Goal: Task Accomplishment & Management: Complete application form

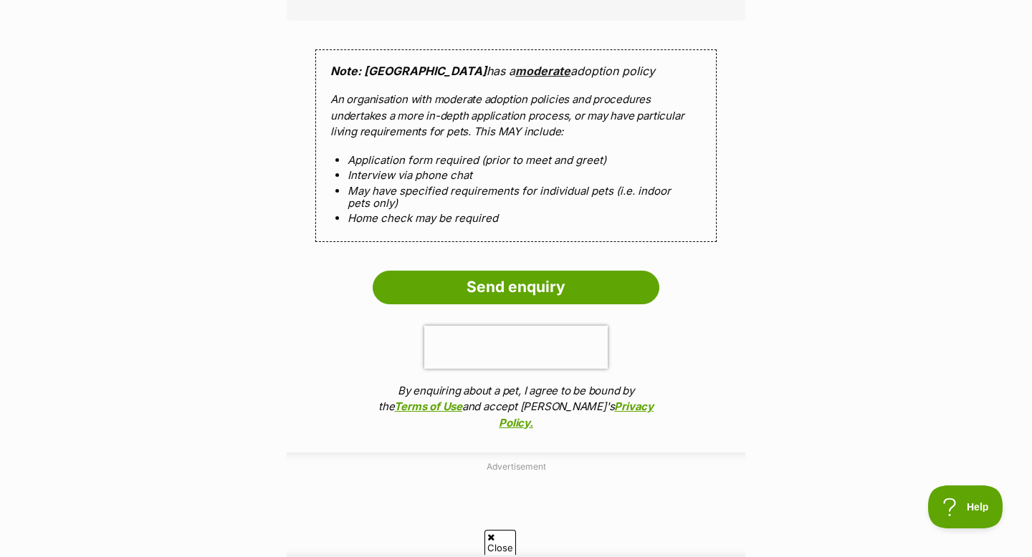
scroll to position [1247, 0]
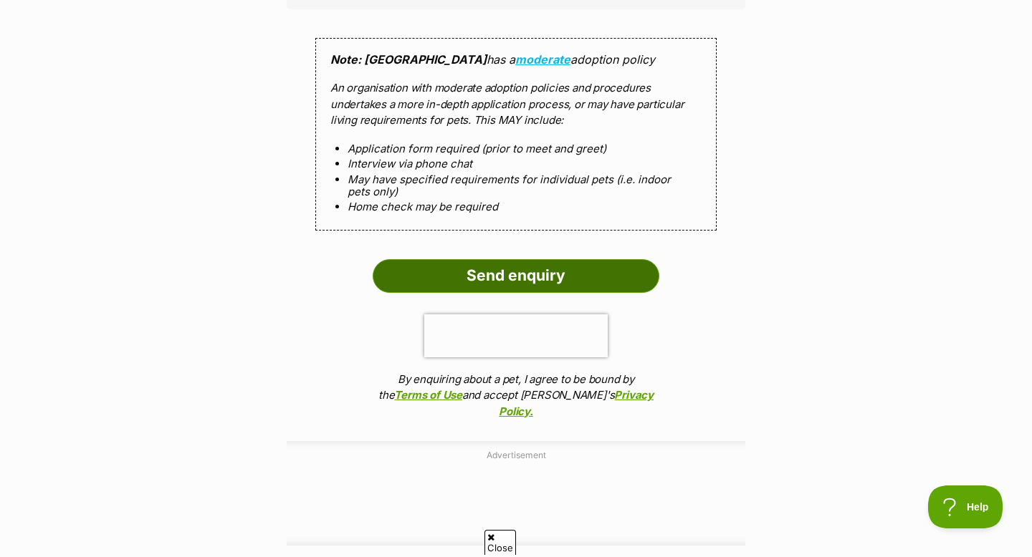
click at [542, 281] on input "Send enquiry" at bounding box center [516, 275] width 287 height 33
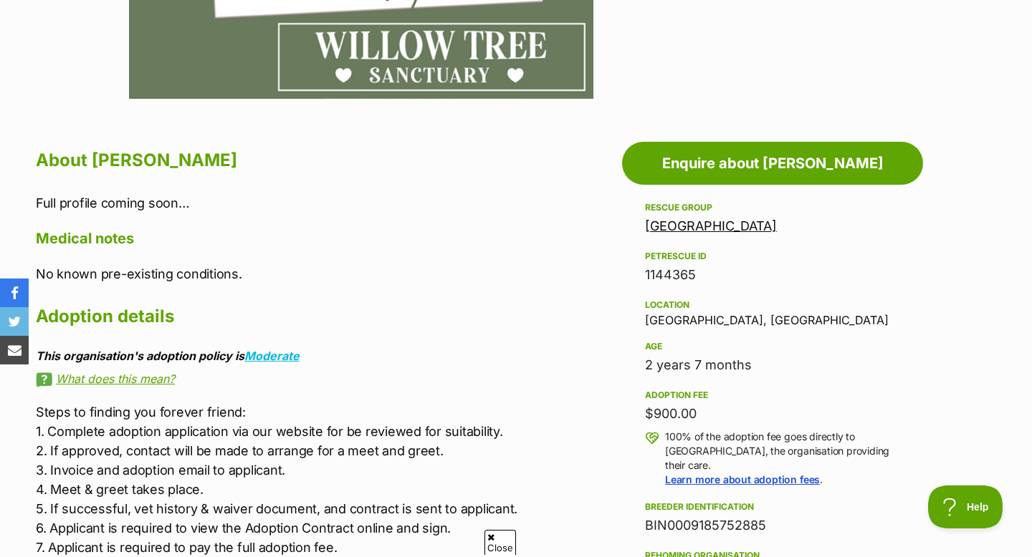
scroll to position [662, 0]
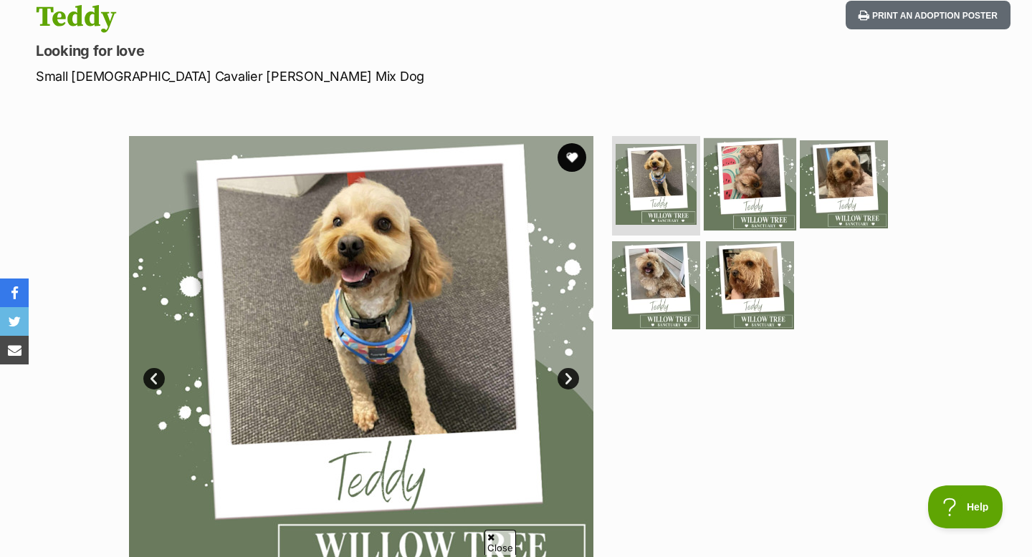
scroll to position [164, 0]
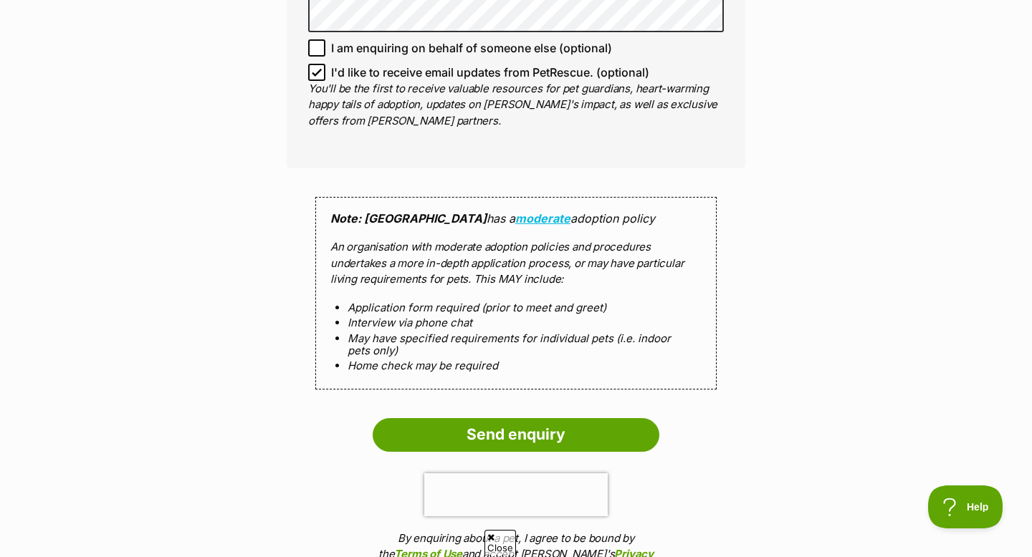
scroll to position [1248, 0]
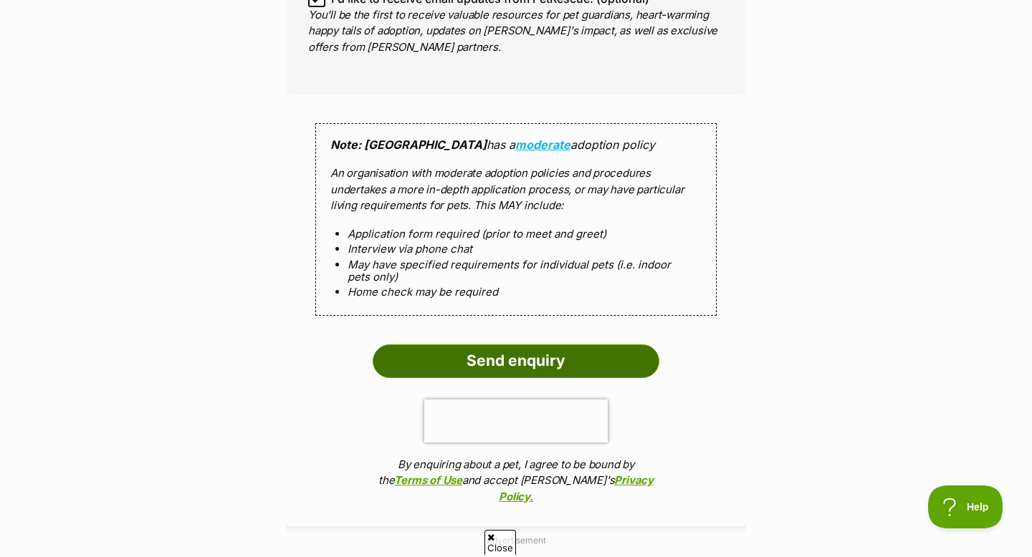
click at [534, 357] on input "Send enquiry" at bounding box center [516, 361] width 287 height 33
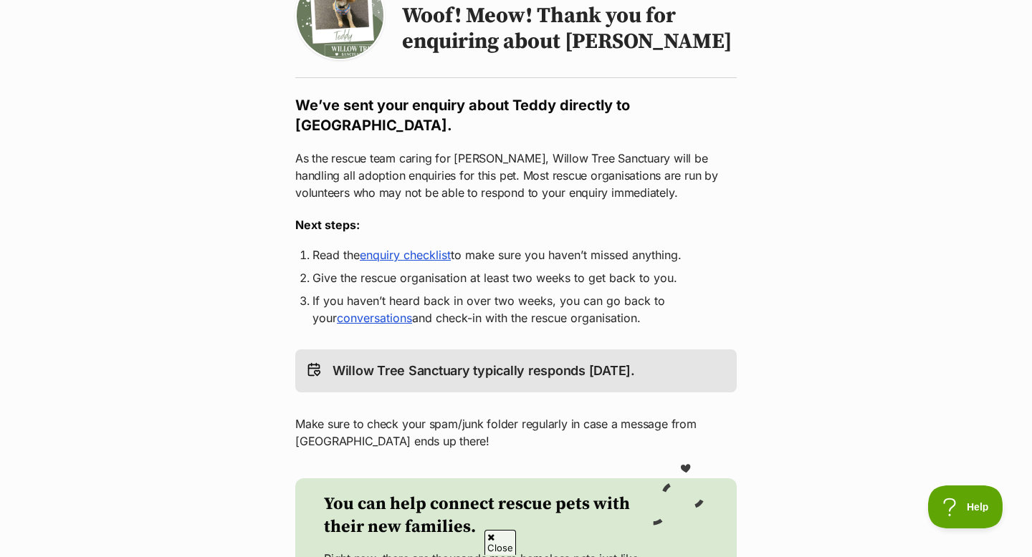
scroll to position [70, 0]
